Goal: Navigation & Orientation: Find specific page/section

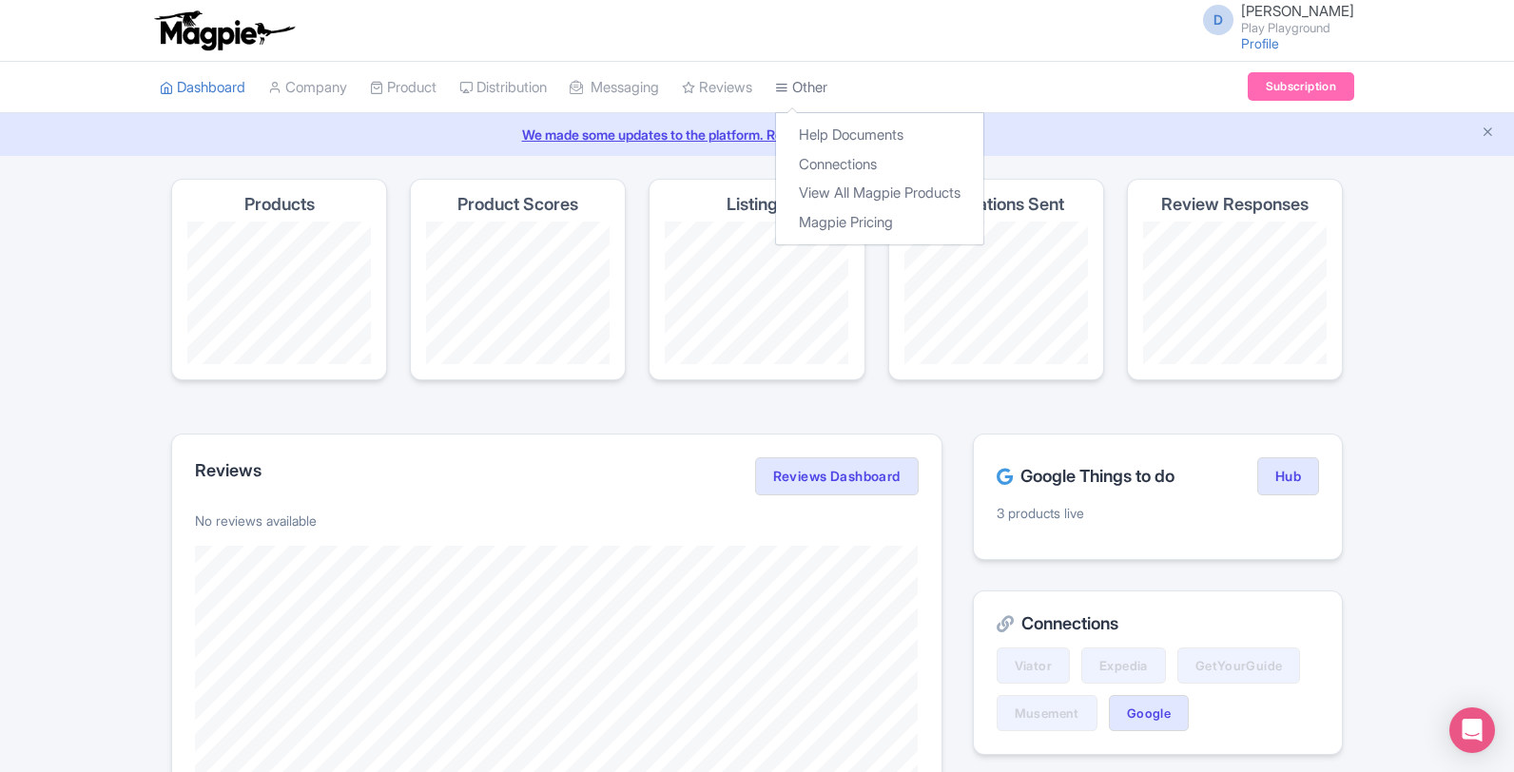
click at [825, 80] on link "Other" at bounding box center [801, 88] width 52 height 52
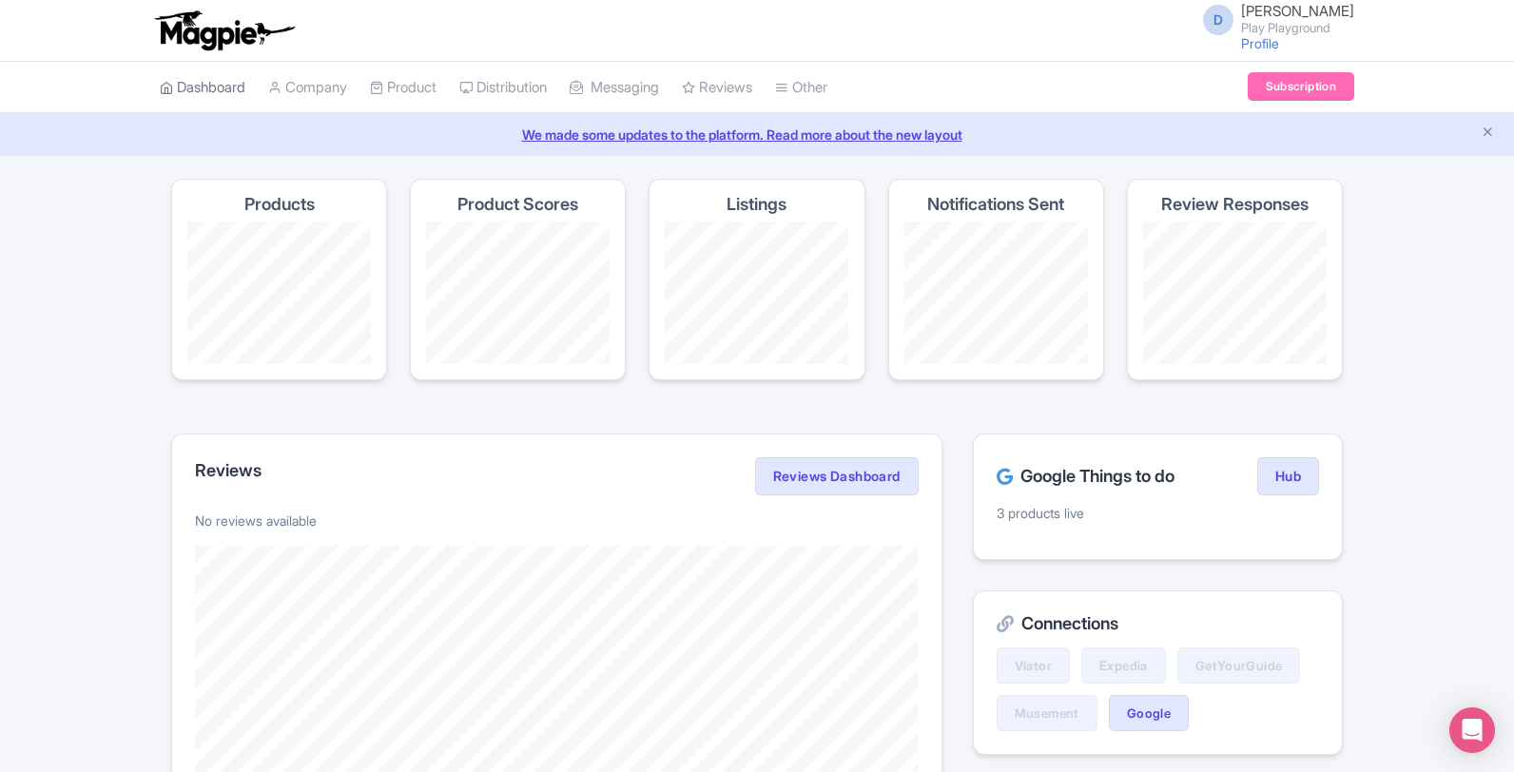
click at [223, 85] on link "Dashboard" at bounding box center [203, 88] width 86 height 52
